Goal: Use online tool/utility: Utilize a website feature to perform a specific function

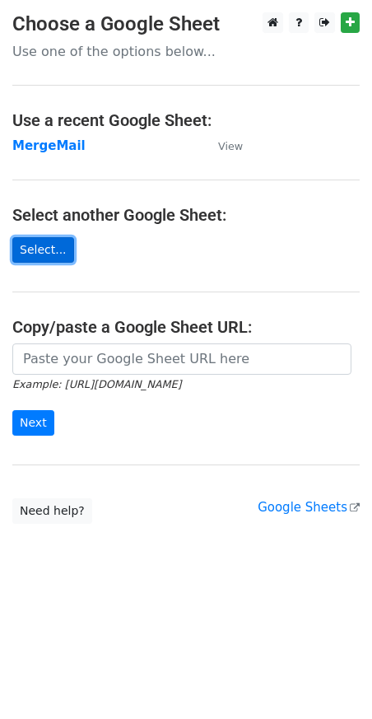
click at [50, 250] on link "Select..." at bounding box center [43, 250] width 62 height 26
click at [50, 146] on strong "MergeMail" at bounding box center [48, 145] width 73 height 15
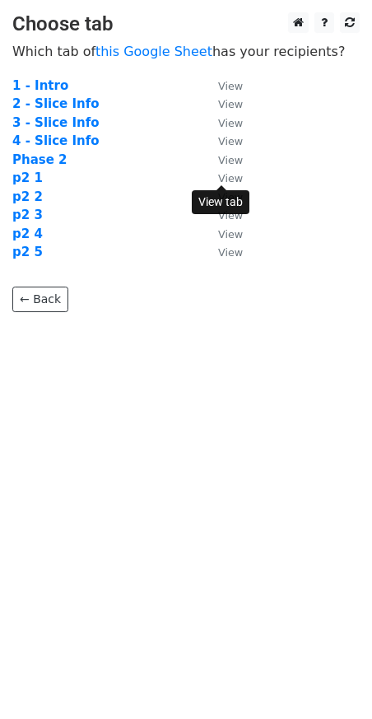
click at [235, 179] on small "View" at bounding box center [230, 178] width 25 height 12
click at [31, 180] on strong "p2 1" at bounding box center [27, 178] width 30 height 15
